Goal: Find specific page/section: Find specific page/section

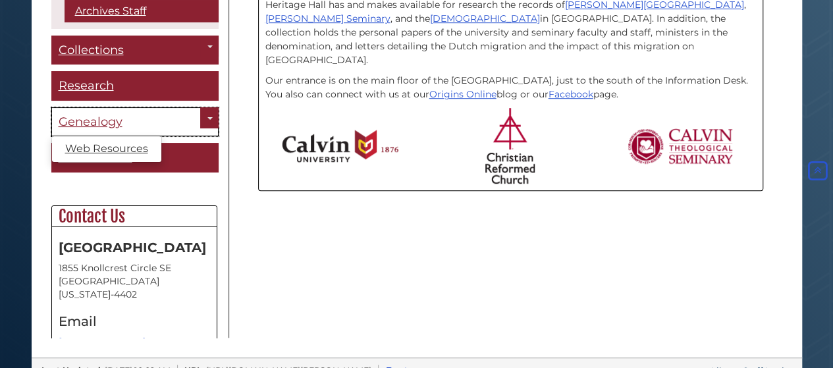
click at [72, 122] on span "Genealogy" at bounding box center [91, 122] width 64 height 14
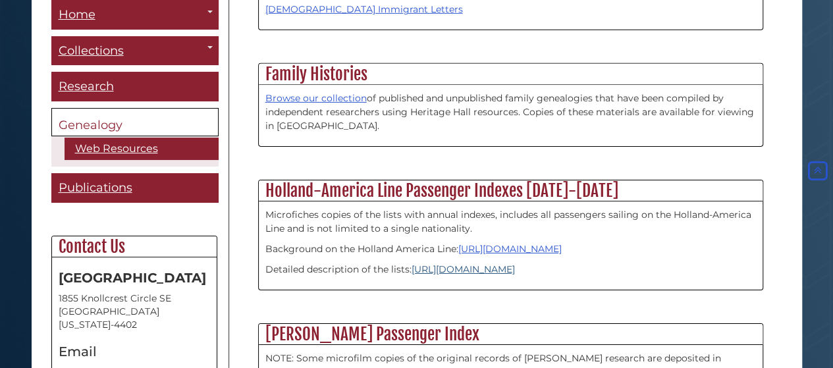
scroll to position [2092, 0]
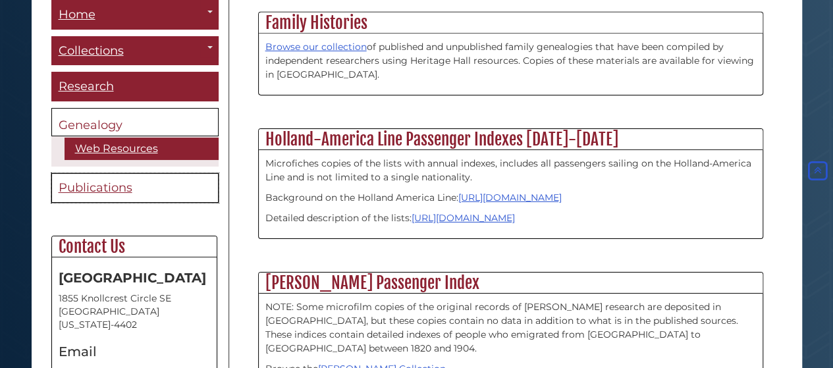
click at [119, 180] on span "Publications" at bounding box center [96, 187] width 74 height 14
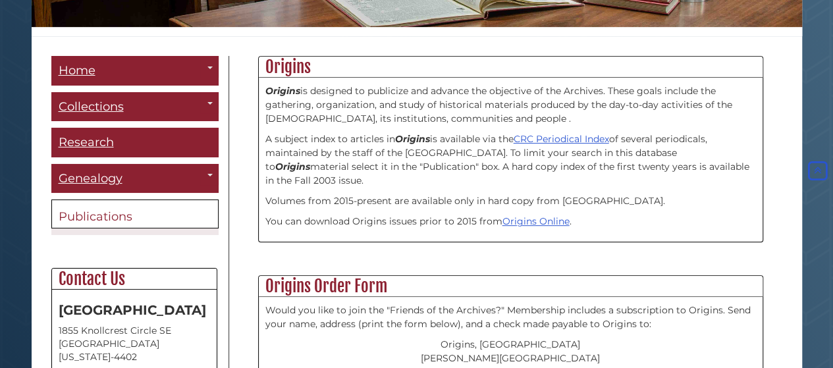
scroll to position [329, 0]
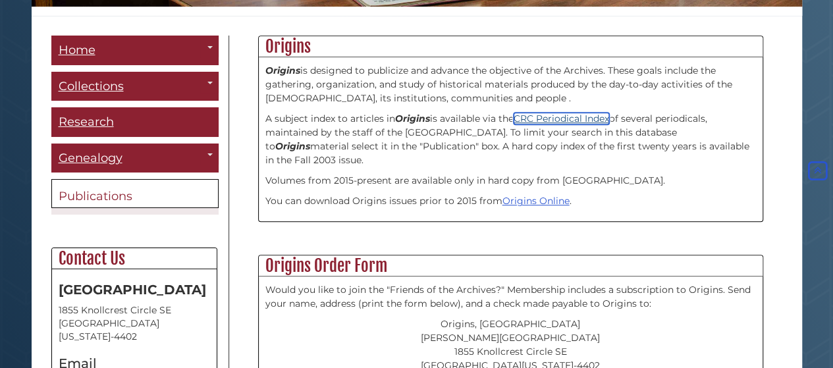
click at [552, 119] on link "CRC Periodical Index" at bounding box center [560, 119] width 95 height 12
